Goal: Transaction & Acquisition: Subscribe to service/newsletter

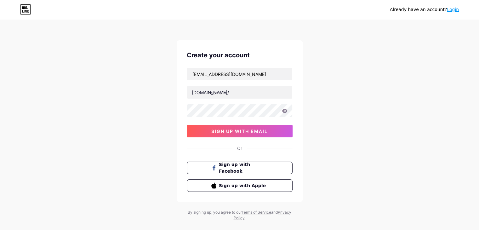
click at [213, 94] on input "text" at bounding box center [239, 92] width 105 height 13
type input "indzusocial"
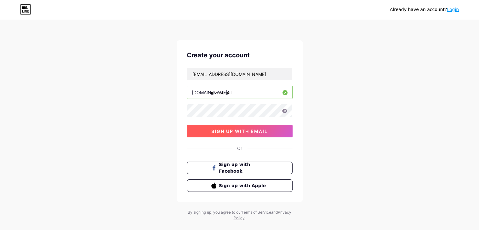
click at [208, 129] on button "sign up with email" at bounding box center [240, 131] width 106 height 13
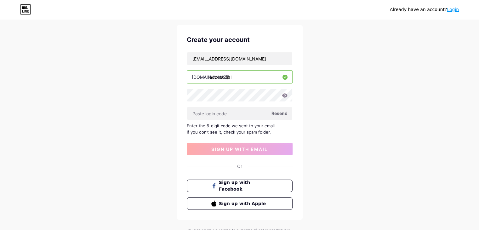
scroll to position [32, 0]
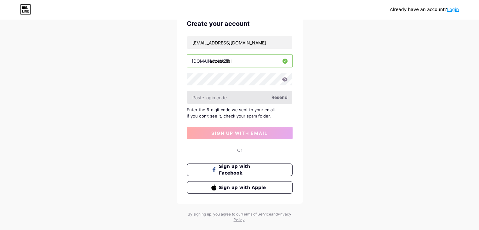
click at [212, 95] on input "text" at bounding box center [239, 97] width 105 height 13
paste input "419416"
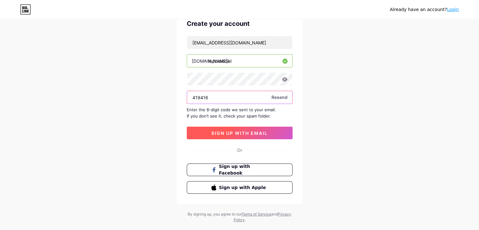
type input "419416"
click at [224, 133] on span "sign up with email" at bounding box center [239, 132] width 56 height 5
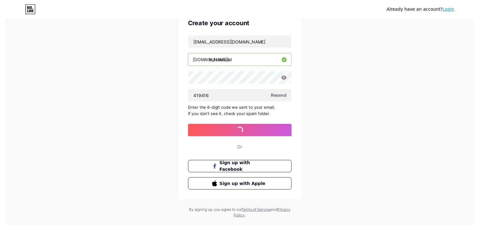
scroll to position [0, 0]
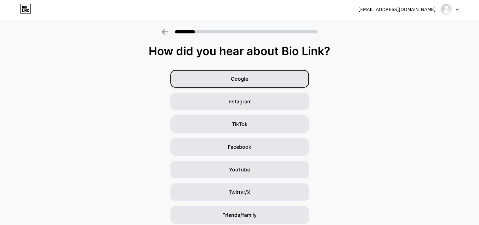
click at [242, 79] on span "Google" at bounding box center [239, 79] width 17 height 8
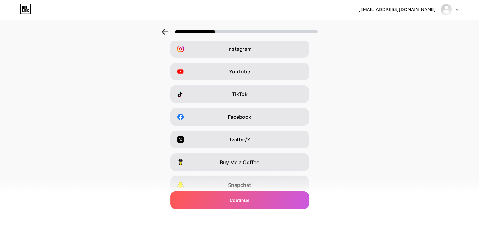
scroll to position [63, 0]
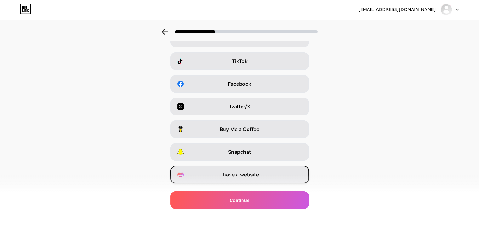
click at [247, 178] on span "I have a website" at bounding box center [240, 175] width 38 height 8
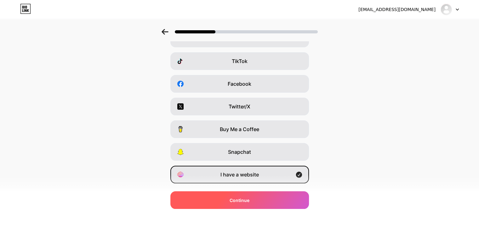
click at [240, 197] on span "Continue" at bounding box center [240, 200] width 20 height 7
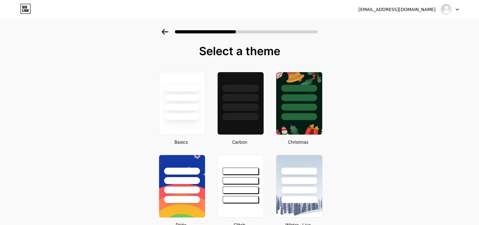
scroll to position [0, 0]
click at [187, 114] on div at bounding box center [182, 116] width 37 height 7
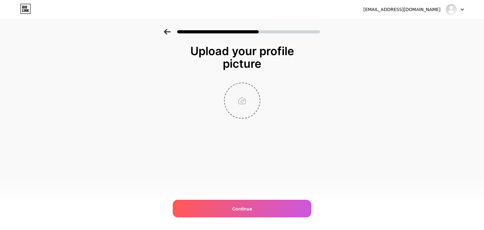
click at [241, 101] on input "file" at bounding box center [242, 100] width 35 height 35
type input "C:\fakepath\logo.jpg"
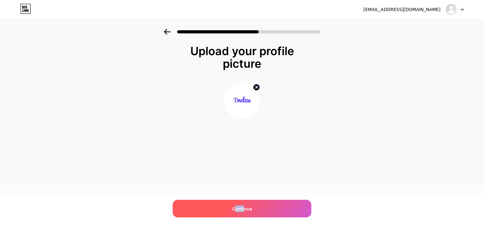
drag, startPoint x: 236, startPoint y: 210, endPoint x: 244, endPoint y: 203, distance: 11.1
click at [244, 203] on div "Continue" at bounding box center [242, 209] width 139 height 18
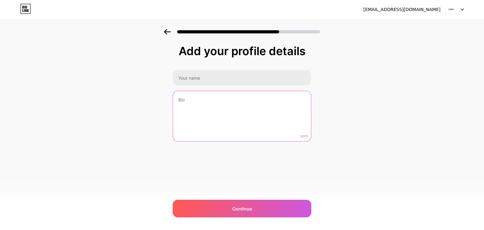
click at [185, 112] on textarea at bounding box center [242, 116] width 138 height 51
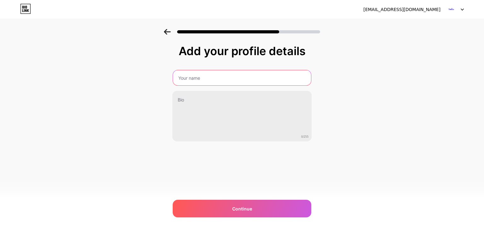
drag, startPoint x: 200, startPoint y: 77, endPoint x: 214, endPoint y: 85, distance: 16.1
click at [200, 77] on input "text" at bounding box center [242, 77] width 138 height 15
type input "Indzu Social"
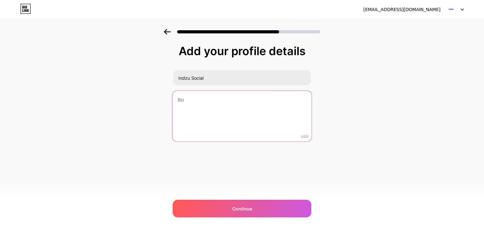
click at [199, 117] on textarea at bounding box center [241, 116] width 139 height 51
paste textarea "Indzu Social Media Management Tool doesn’t just support your workflow, it enhan…"
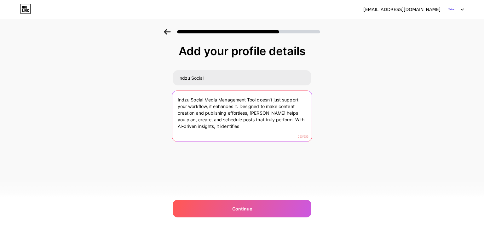
drag, startPoint x: 275, startPoint y: 120, endPoint x: 273, endPoint y: 128, distance: 8.5
click at [284, 134] on textarea "Indzu Social Media Management Tool doesn’t just support your workflow, it enhan…" at bounding box center [241, 116] width 139 height 51
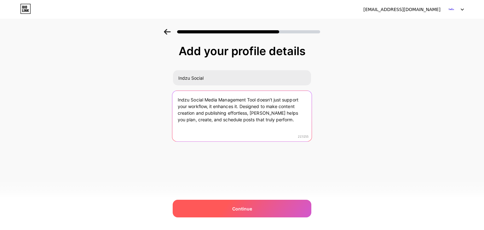
type textarea "Indzu Social Media Management Tool doesn’t just support your workflow, it enhan…"
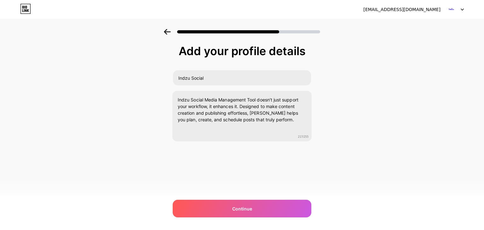
drag, startPoint x: 245, startPoint y: 205, endPoint x: 236, endPoint y: 180, distance: 26.3
click at [245, 205] on div "Continue" at bounding box center [242, 209] width 139 height 18
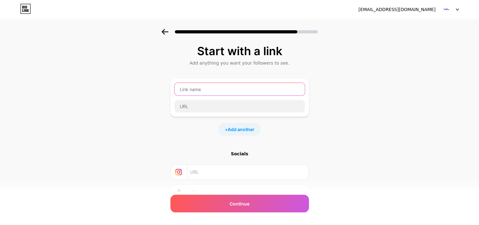
click at [200, 88] on input "text" at bounding box center [240, 89] width 130 height 13
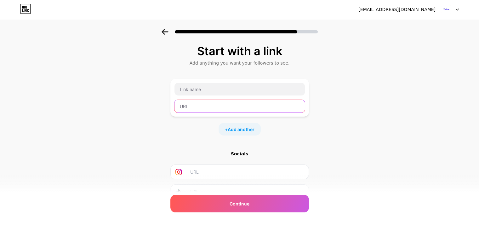
click at [200, 105] on input "text" at bounding box center [240, 106] width 130 height 13
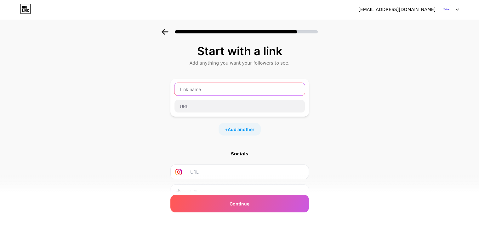
click at [202, 90] on input "text" at bounding box center [240, 89] width 130 height 13
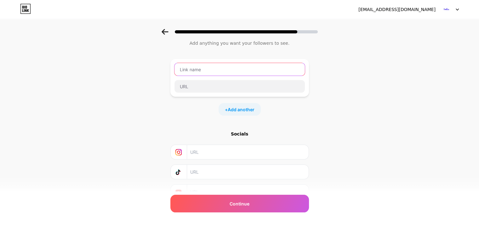
scroll to position [50, 0]
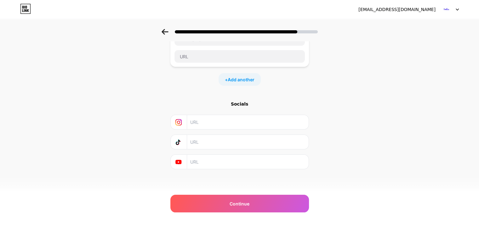
click at [204, 121] on input "text" at bounding box center [247, 122] width 114 height 14
paste input "[URL][DOMAIN_NAME]"
type input "[URL][DOMAIN_NAME]"
click at [200, 160] on input "text" at bounding box center [247, 162] width 114 height 14
paste input "[URL][DOMAIN_NAME]"
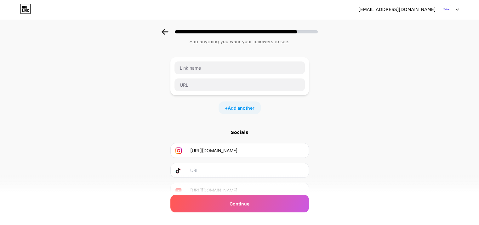
scroll to position [0, 0]
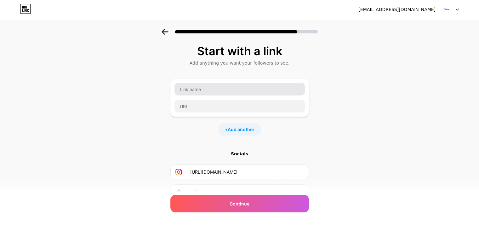
type input "[URL][DOMAIN_NAME]"
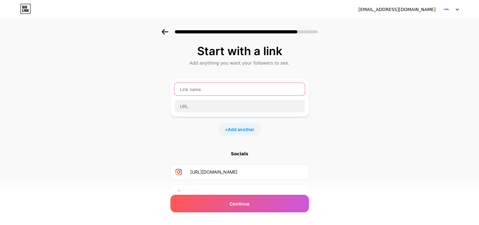
click at [187, 85] on input "text" at bounding box center [240, 89] width 130 height 13
type input "W"
type input "Facebook"
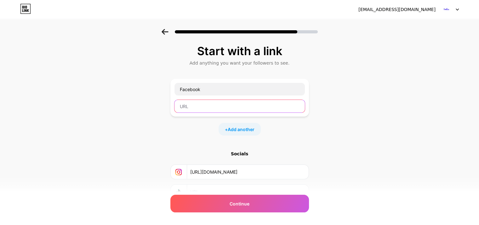
click at [184, 103] on input "text" at bounding box center [240, 106] width 130 height 13
paste input "[URL][DOMAIN_NAME]"
type input "[URL][DOMAIN_NAME]"
click at [245, 129] on span "Add another" at bounding box center [241, 129] width 27 height 7
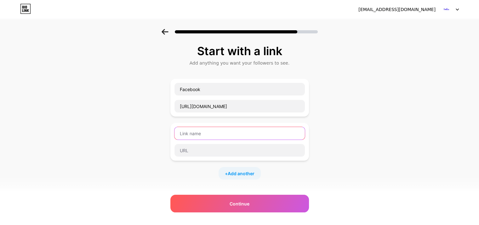
click at [200, 131] on input "text" at bounding box center [240, 133] width 130 height 13
type input "Linkdin"
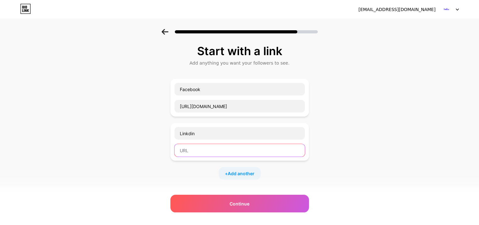
click at [195, 149] on input "text" at bounding box center [240, 150] width 130 height 13
paste input "[URL][DOMAIN_NAME]"
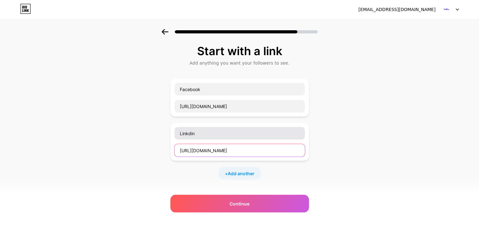
type input "[URL][DOMAIN_NAME]"
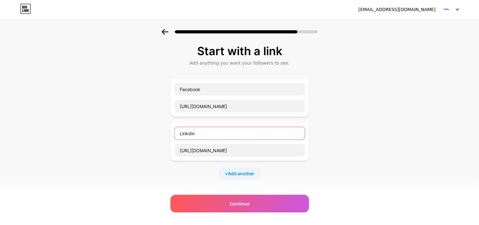
click at [191, 134] on input "Linkdin" at bounding box center [240, 133] width 130 height 13
type input "Linkedin"
click at [236, 173] on span "Add another" at bounding box center [241, 173] width 27 height 7
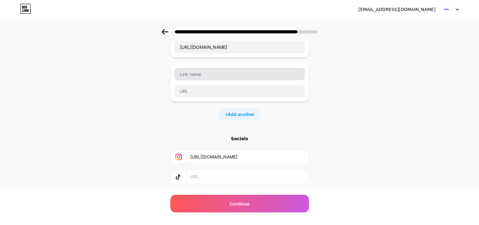
scroll to position [95, 0]
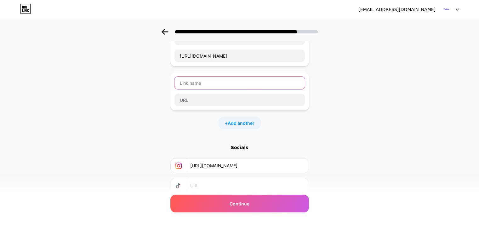
click at [193, 80] on input "text" at bounding box center [240, 83] width 130 height 13
type input "Websites"
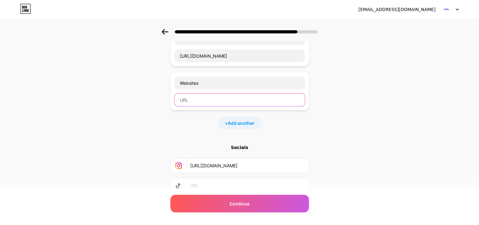
click at [203, 101] on input "text" at bounding box center [240, 100] width 130 height 13
paste input "[URL][DOMAIN_NAME]"
type input "[URL][DOMAIN_NAME]"
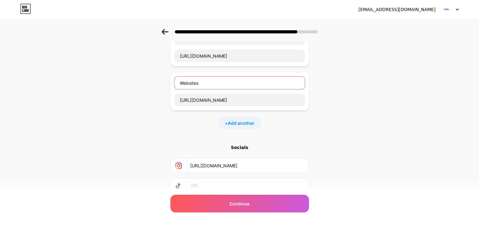
click at [209, 83] on input "Websites" at bounding box center [240, 83] width 130 height 13
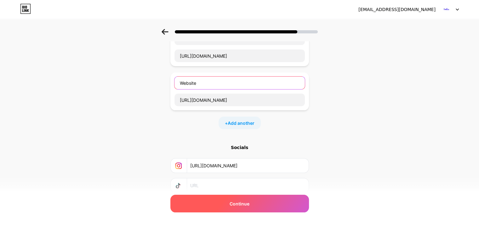
type input "Website"
drag, startPoint x: 221, startPoint y: 203, endPoint x: 224, endPoint y: 189, distance: 14.0
click at [220, 203] on div "Continue" at bounding box center [239, 204] width 139 height 18
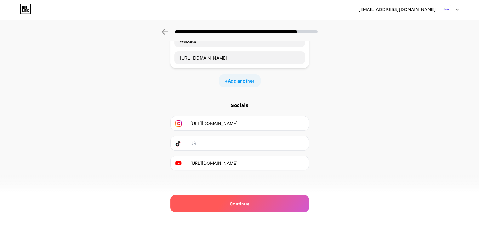
scroll to position [137, 0]
click at [228, 202] on div "Continue" at bounding box center [239, 204] width 139 height 18
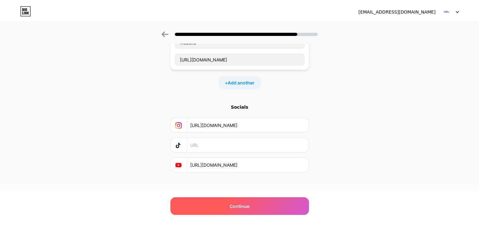
scroll to position [0, 0]
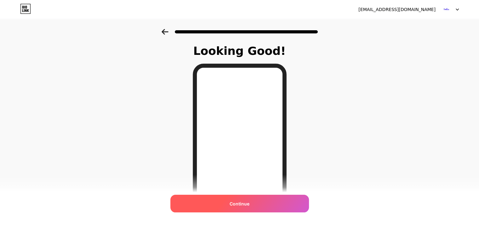
click at [239, 198] on div "Continue" at bounding box center [239, 204] width 139 height 18
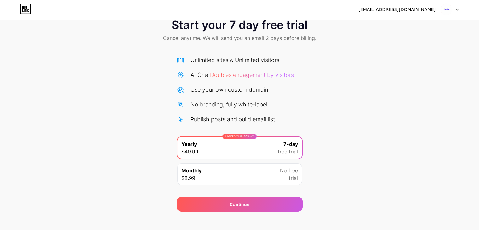
scroll to position [23, 0]
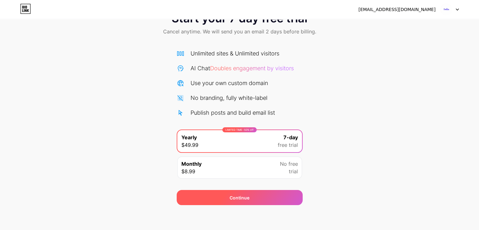
click at [247, 193] on div "Continue" at bounding box center [240, 197] width 126 height 15
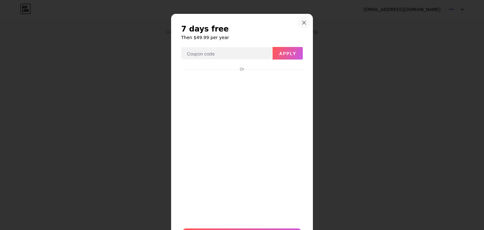
click at [303, 23] on icon at bounding box center [304, 22] width 5 height 5
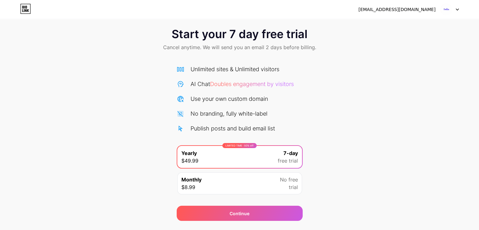
scroll to position [0, 0]
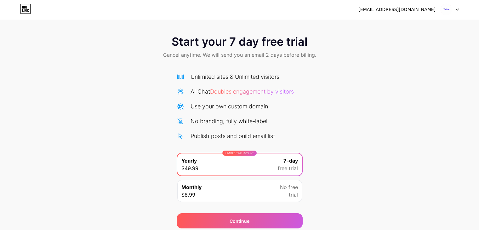
click at [283, 165] on span "free trial" at bounding box center [288, 168] width 20 height 8
drag, startPoint x: 233, startPoint y: 216, endPoint x: 234, endPoint y: 210, distance: 6.1
click at [233, 216] on div "Continue" at bounding box center [240, 220] width 126 height 15
click at [448, 7] on img at bounding box center [451, 9] width 12 height 12
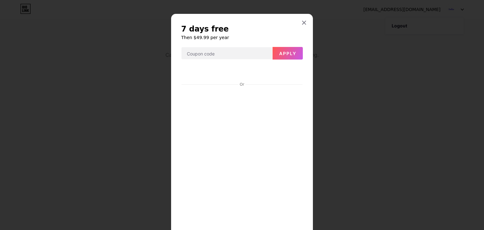
click at [343, 50] on div at bounding box center [242, 115] width 484 height 230
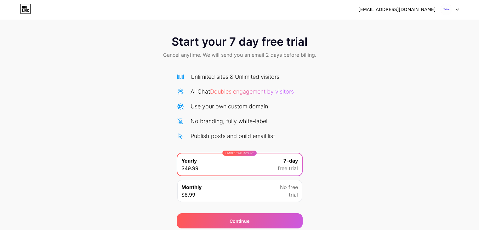
click at [449, 10] on img at bounding box center [447, 9] width 12 height 12
click at [406, 9] on div "[EMAIL_ADDRESS][DOMAIN_NAME]" at bounding box center [397, 9] width 77 height 7
click at [317, 116] on div "Start your 7 day free trial Cancel anytime. We will send you an email 2 days be…" at bounding box center [239, 128] width 479 height 199
click at [23, 7] on icon at bounding box center [25, 9] width 11 height 10
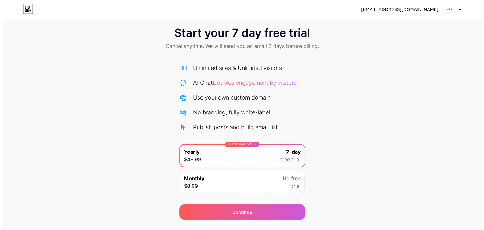
scroll to position [23, 0]
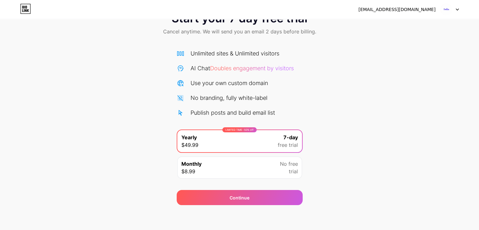
click at [217, 169] on div "Monthly $8.99 No free trial" at bounding box center [239, 168] width 125 height 22
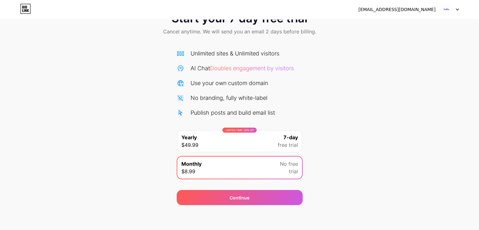
click at [218, 146] on div "LIMITED TIME : 50% off Yearly $49.99 7-day free trial" at bounding box center [239, 141] width 125 height 22
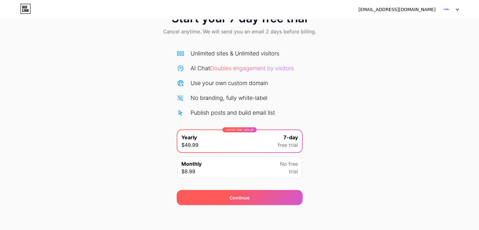
click at [246, 195] on span "Continue" at bounding box center [240, 197] width 20 height 7
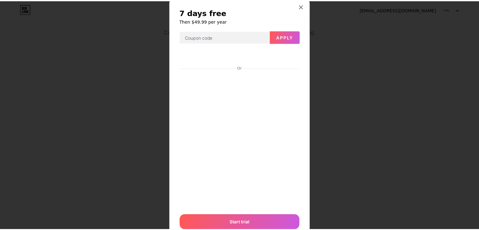
scroll to position [0, 0]
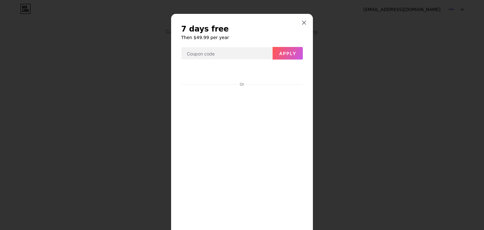
click at [116, 61] on div at bounding box center [242, 115] width 484 height 230
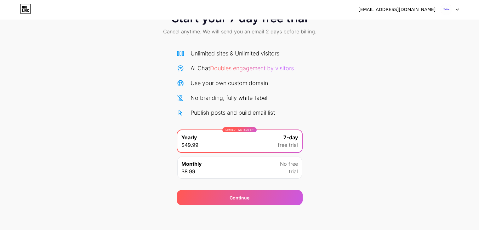
drag, startPoint x: 26, startPoint y: 8, endPoint x: 38, endPoint y: 0, distance: 14.7
click at [26, 8] on icon at bounding box center [26, 7] width 2 height 3
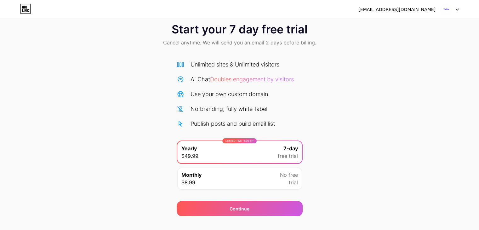
scroll to position [23, 0]
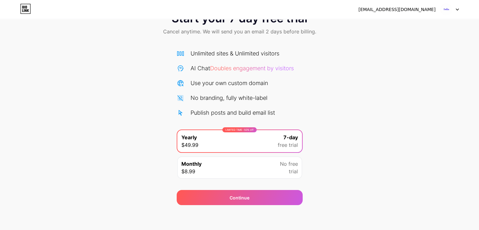
click at [221, 67] on span "Doubles engagement by visitors" at bounding box center [252, 68] width 84 height 7
click at [230, 112] on div "Publish posts and build email list" at bounding box center [233, 112] width 84 height 9
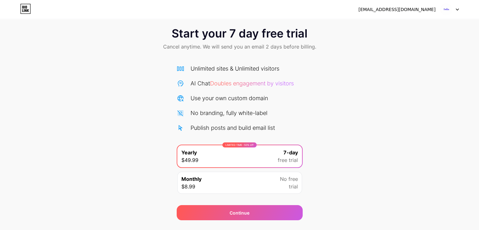
scroll to position [0, 0]
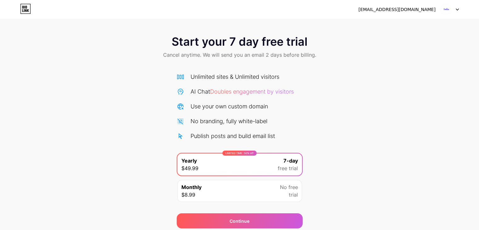
click at [213, 42] on span "Start your 7 day free trial" at bounding box center [240, 41] width 136 height 13
click at [206, 81] on div "Unlimited sites & Unlimited visitors AI Chat Doubles engagement by visitors Use…" at bounding box center [240, 106] width 126 height 68
click at [181, 89] on icon at bounding box center [181, 92] width 6 height 6
drag, startPoint x: 176, startPoint y: 82, endPoint x: 87, endPoint y: 17, distance: 110.3
click at [176, 81] on div "Start your 7 day free trial Cancel anytime. We will send you an email 2 days be…" at bounding box center [239, 128] width 479 height 199
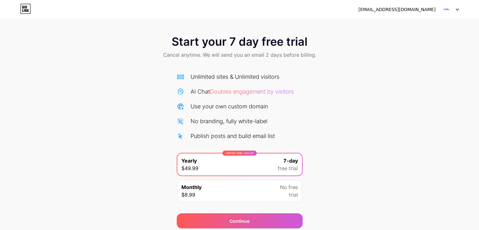
click at [25, 5] on icon at bounding box center [25, 9] width 11 height 10
